Goal: Check status: Check status

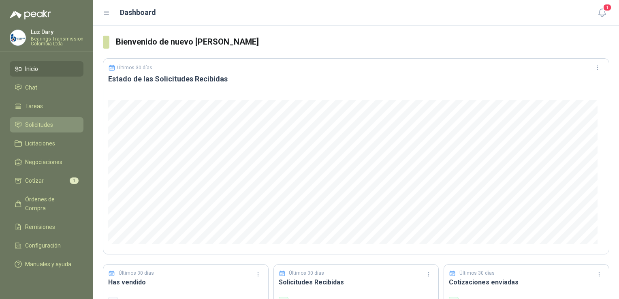
click at [33, 124] on span "Solicitudes" at bounding box center [39, 124] width 28 height 9
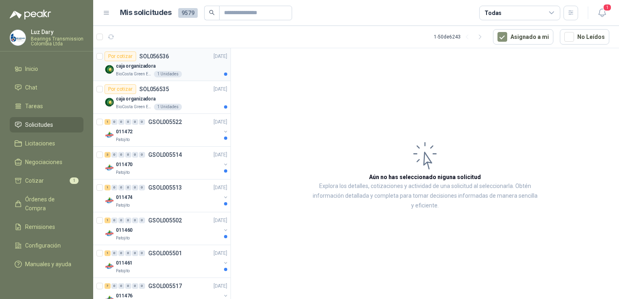
click at [152, 55] on p "SOL056536" at bounding box center [154, 57] width 30 height 6
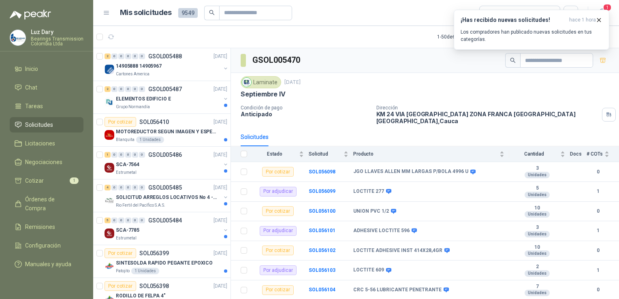
scroll to position [96, 0]
